Goal: Information Seeking & Learning: Learn about a topic

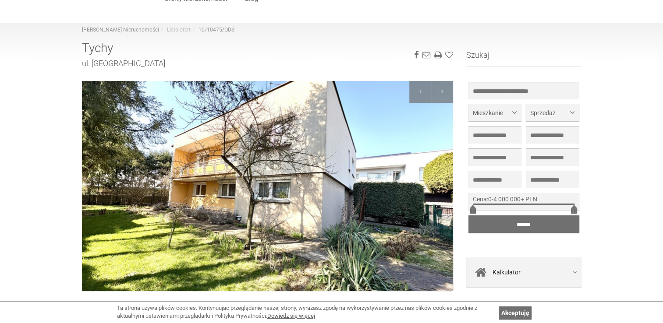
scroll to position [44, 0]
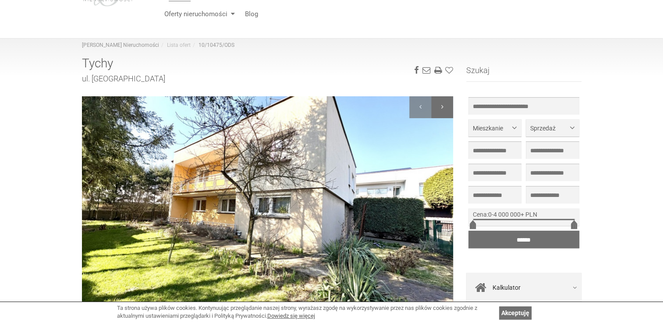
click at [446, 105] on div at bounding box center [442, 107] width 22 height 22
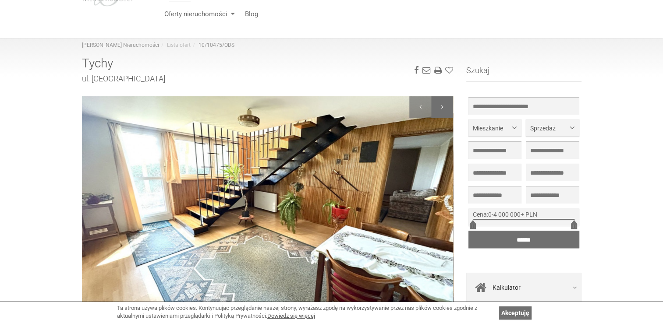
click at [446, 105] on div at bounding box center [442, 107] width 22 height 22
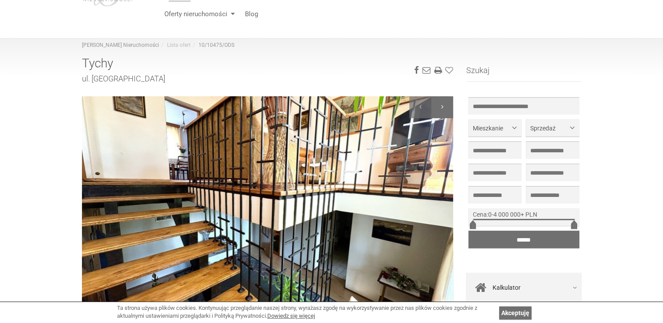
click at [441, 103] on div at bounding box center [442, 107] width 22 height 22
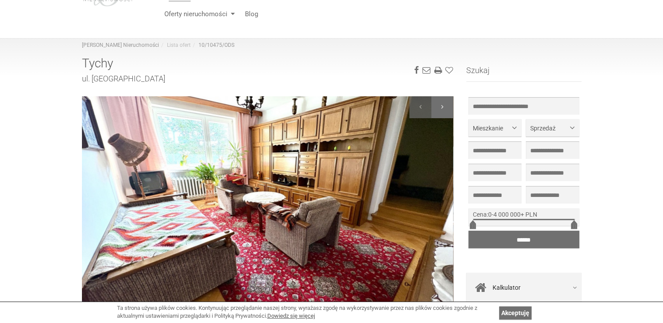
click at [441, 104] on div at bounding box center [442, 107] width 22 height 22
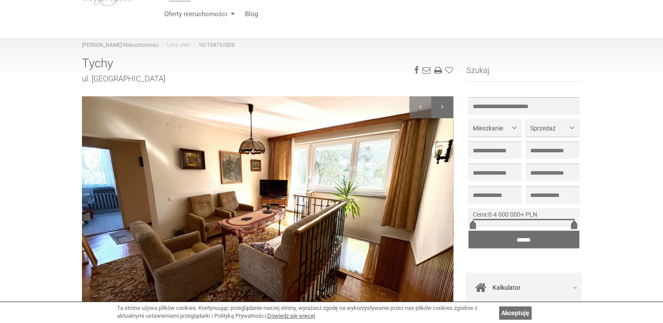
click at [441, 104] on div at bounding box center [442, 107] width 22 height 22
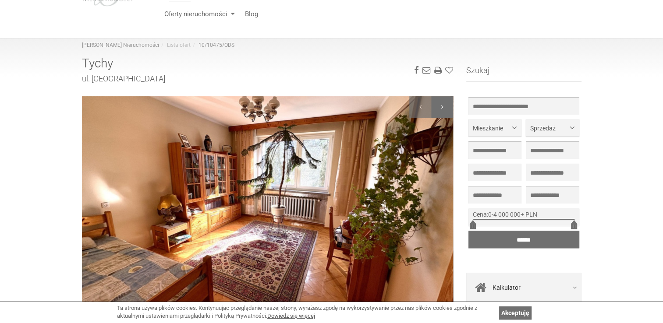
click at [441, 104] on div at bounding box center [442, 107] width 22 height 22
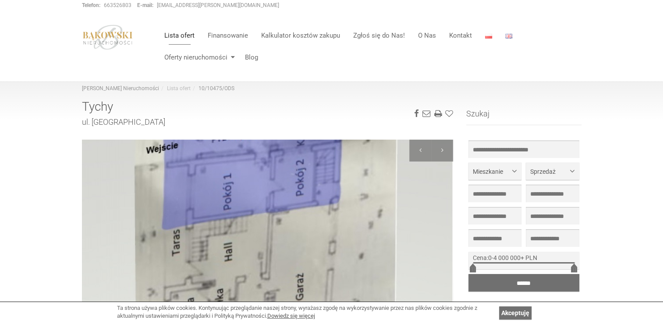
scroll to position [0, 0]
click at [174, 39] on link "Lista ofert" at bounding box center [179, 36] width 43 height 18
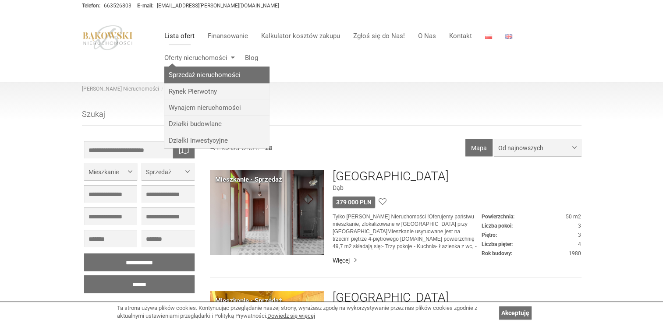
click at [215, 77] on link "Sprzedaż nieruchomości" at bounding box center [216, 75] width 105 height 16
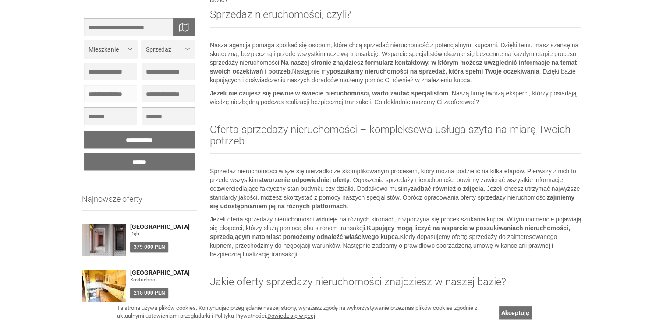
scroll to position [131, 0]
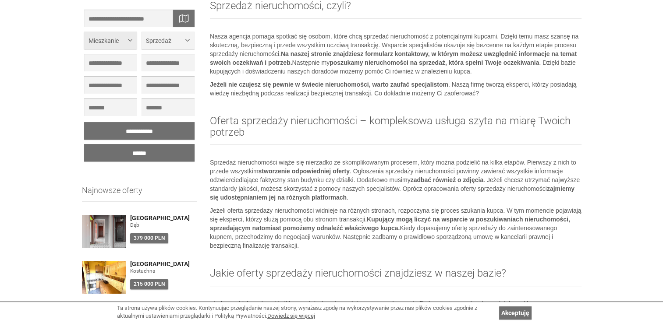
click at [106, 39] on span "Mieszkanie" at bounding box center [108, 40] width 38 height 9
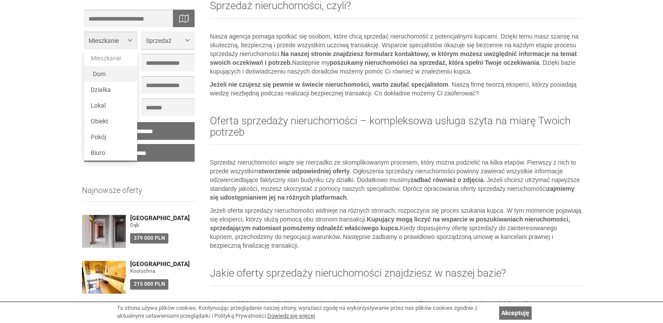
click at [95, 76] on span "Dom" at bounding box center [99, 74] width 13 height 7
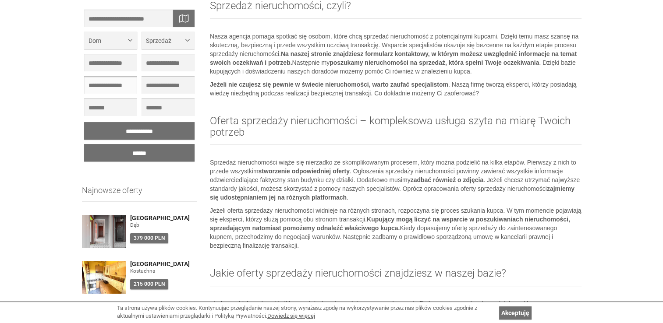
click at [124, 87] on input "text" at bounding box center [110, 85] width 53 height 18
type input "*"
click at [122, 156] on input "******" at bounding box center [139, 153] width 111 height 18
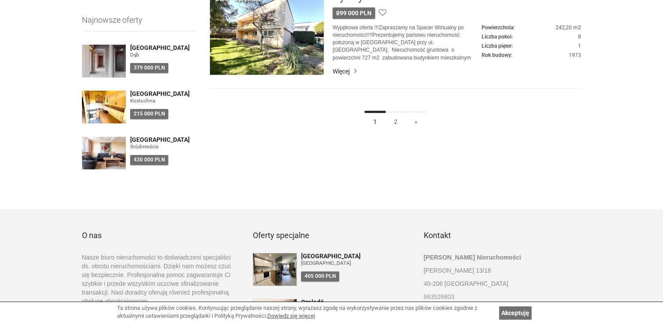
scroll to position [307, 0]
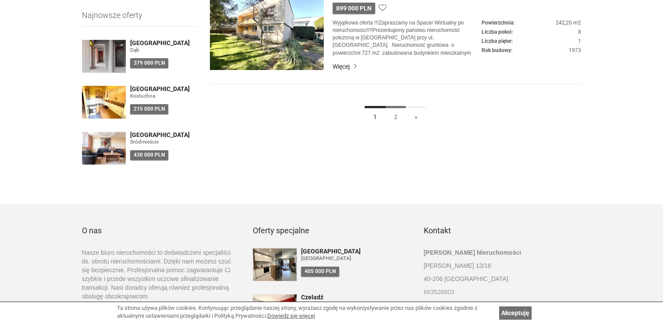
click at [399, 115] on link "2" at bounding box center [395, 116] width 21 height 20
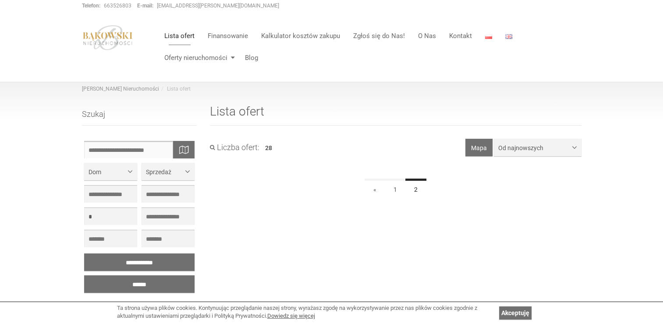
click at [138, 146] on input "text" at bounding box center [139, 150] width 111 height 18
type input "***"
click at [96, 163] on div "Śląskie Tychy" at bounding box center [96, 163] width 25 height 19
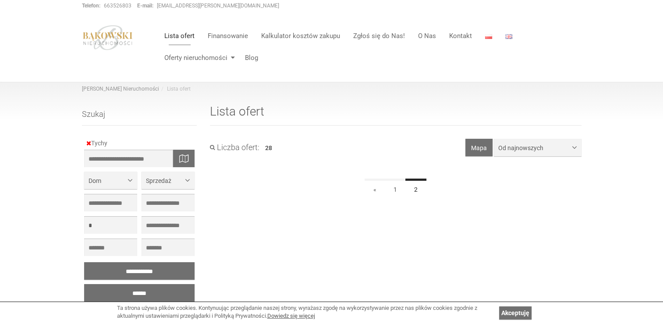
click at [247, 139] on section "**********" at bounding box center [396, 146] width 372 height 14
click at [374, 191] on link "«" at bounding box center [375, 189] width 21 height 20
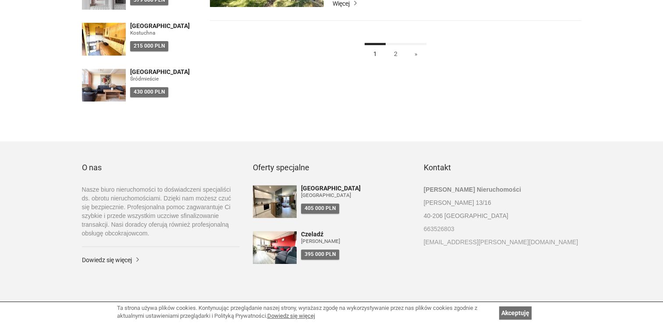
scroll to position [374, 0]
